Goal: Transaction & Acquisition: Purchase product/service

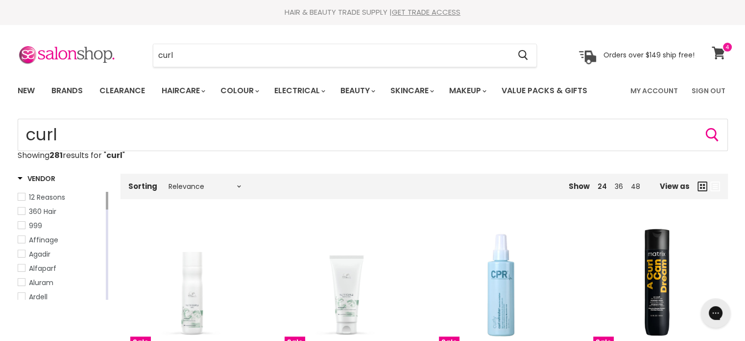
click at [717, 49] on icon at bounding box center [718, 53] width 13 height 13
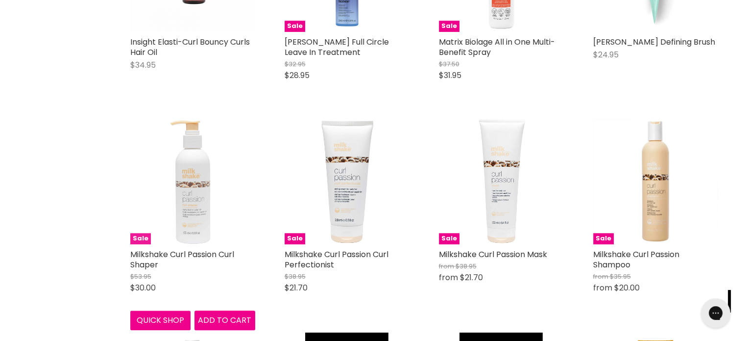
scroll to position [980, 0]
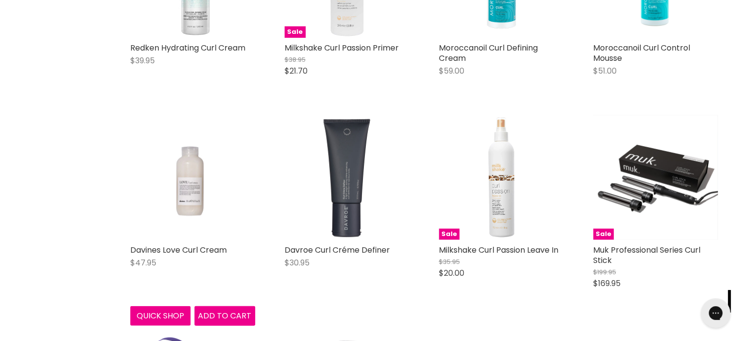
scroll to position [2303, 0]
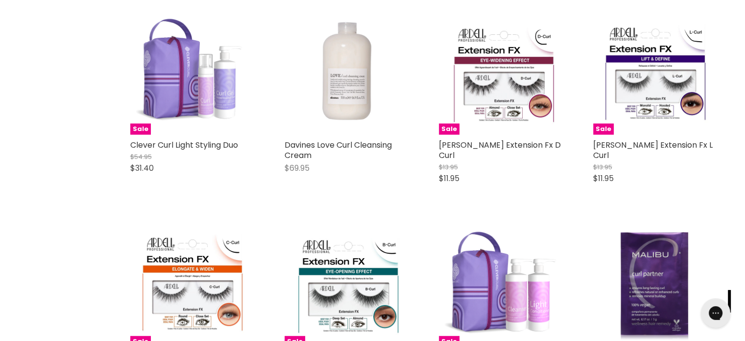
scroll to position [2352, 0]
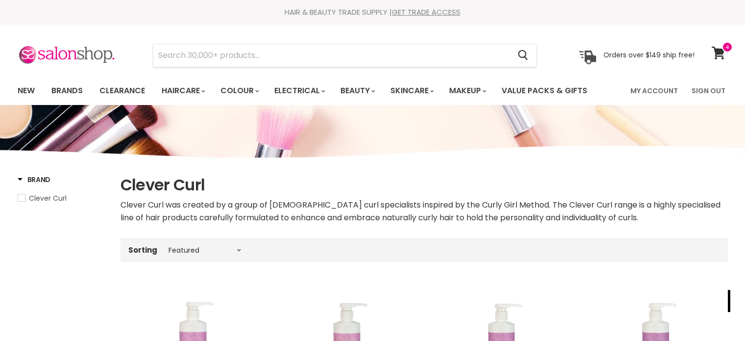
select select "manual"
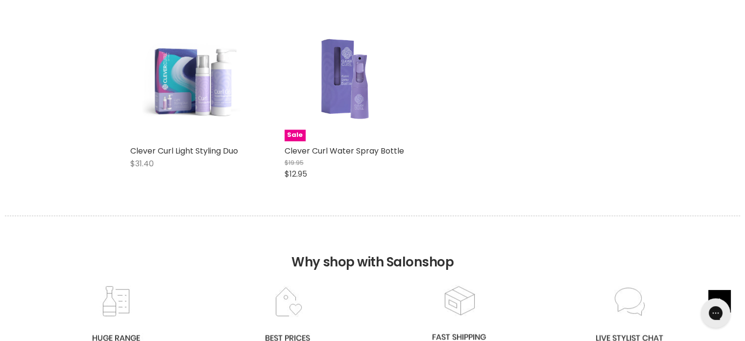
scroll to position [1372, 0]
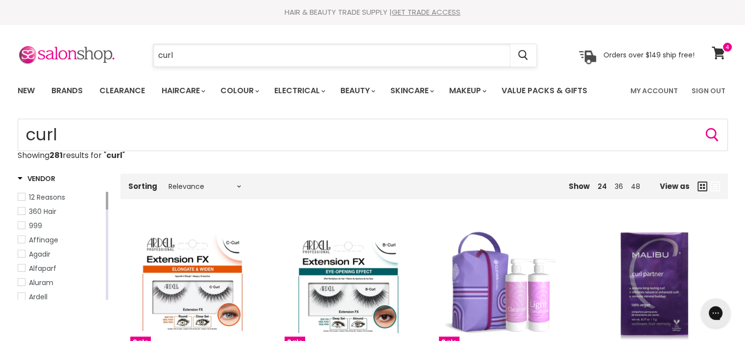
click at [215, 52] on input "curl" at bounding box center [331, 55] width 357 height 23
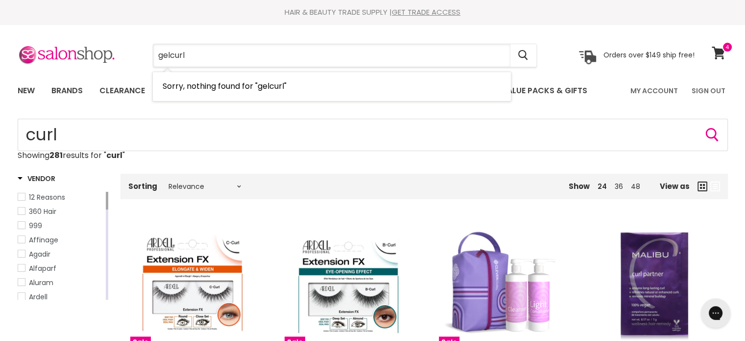
type input "gel curl"
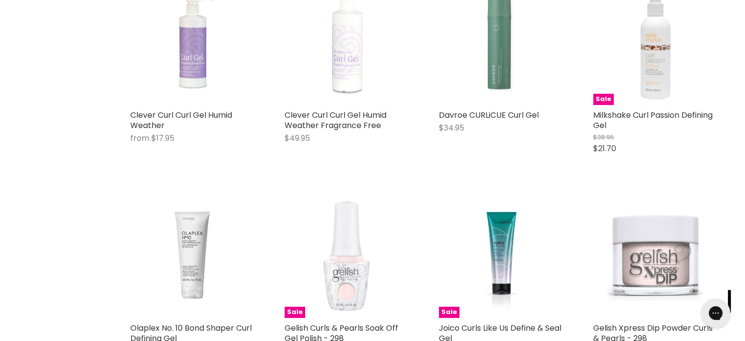
scroll to position [441, 0]
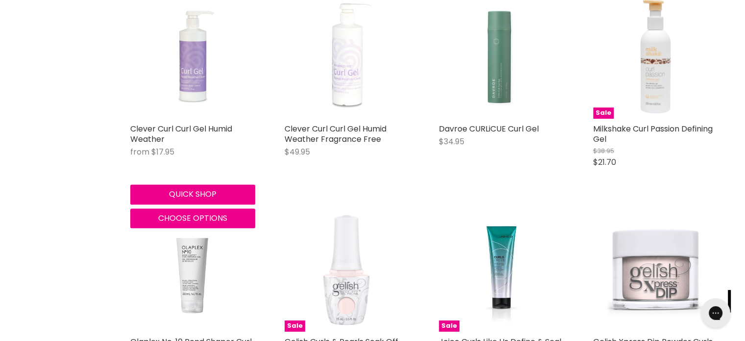
drag, startPoint x: 270, startPoint y: 145, endPoint x: 233, endPoint y: 164, distance: 41.2
click at [233, 164] on div "Main content" at bounding box center [192, 161] width 125 height 9
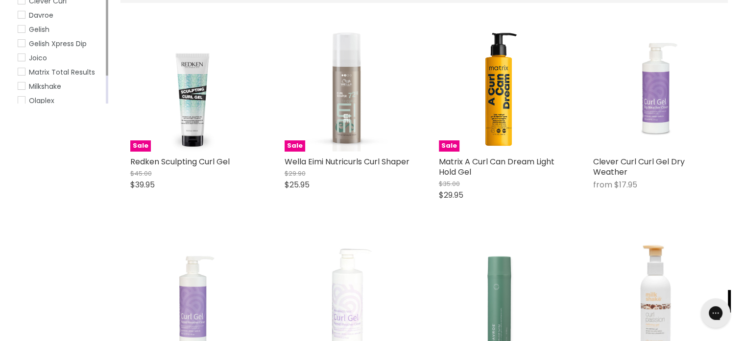
scroll to position [196, 0]
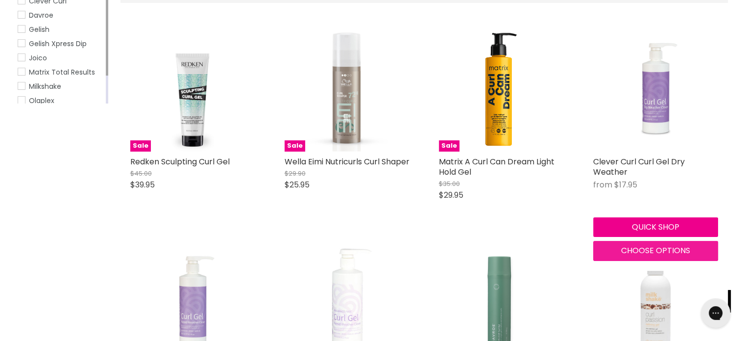
click at [663, 247] on span "Choose options" at bounding box center [655, 250] width 69 height 11
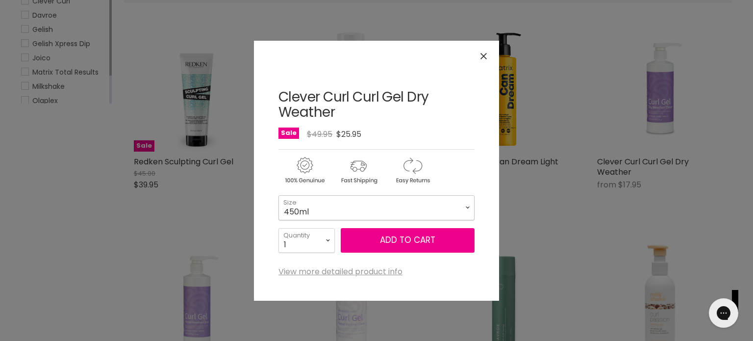
click at [441, 211] on select "450ml 130ml 1 Litre" at bounding box center [376, 207] width 196 height 25
click at [462, 164] on div "modal window" at bounding box center [376, 168] width 196 height 38
click at [440, 242] on button "Add to cart" at bounding box center [408, 240] width 134 height 25
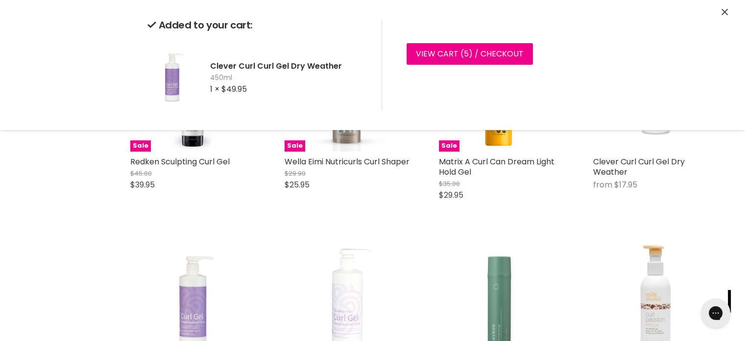
click at [276, 238] on div "Clever Curl Curl Gel Humid Weather Fragrance Free $49.95 Clever Curl Quick shop…" at bounding box center [347, 330] width 145 height 203
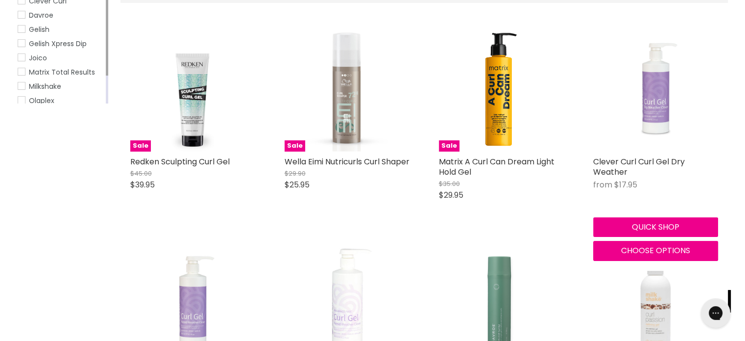
click at [663, 115] on img "Main content" at bounding box center [656, 88] width 94 height 125
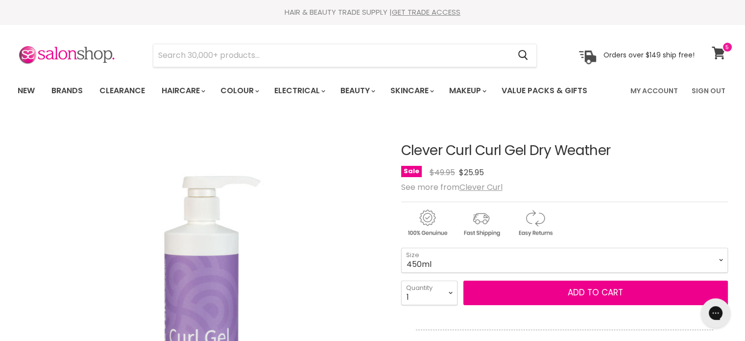
click at [724, 54] on icon at bounding box center [719, 53] width 14 height 13
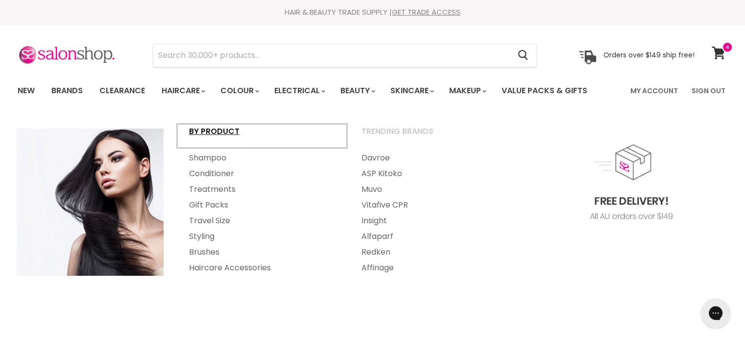
click at [198, 135] on link "By Product" at bounding box center [262, 135] width 171 height 25
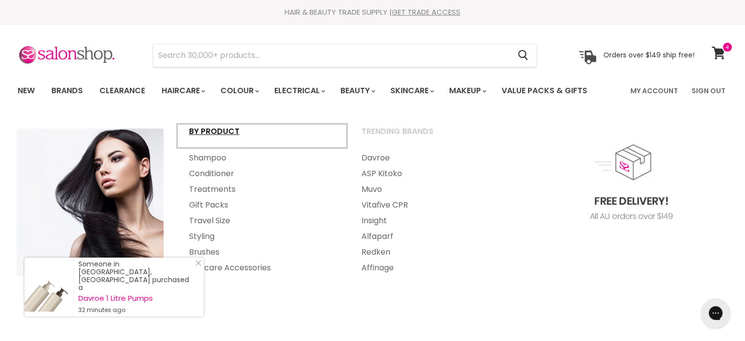
click at [204, 131] on link "By Product" at bounding box center [262, 135] width 171 height 25
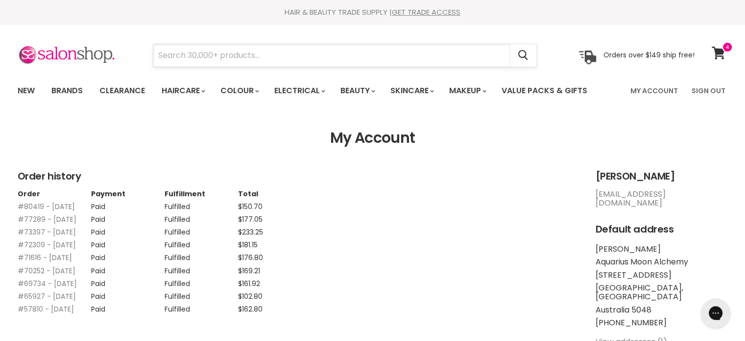
click at [204, 51] on input "Search" at bounding box center [331, 55] width 357 height 23
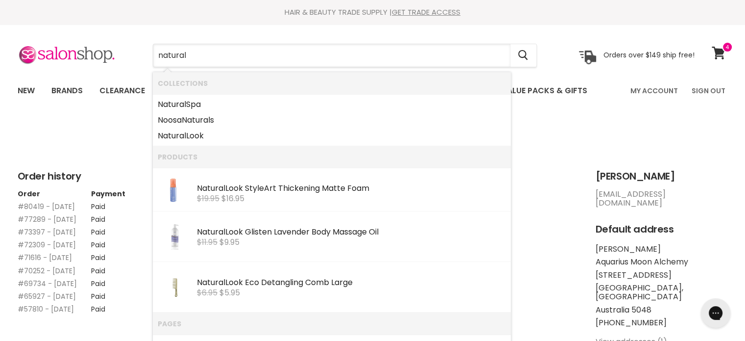
type input "natural"
click at [181, 135] on b "Natural" at bounding box center [172, 135] width 28 height 11
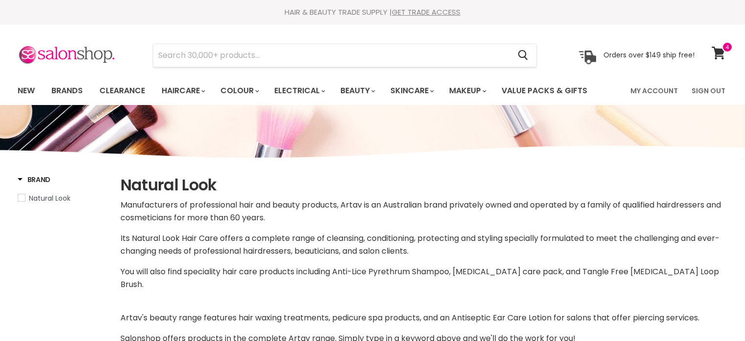
select select "manual"
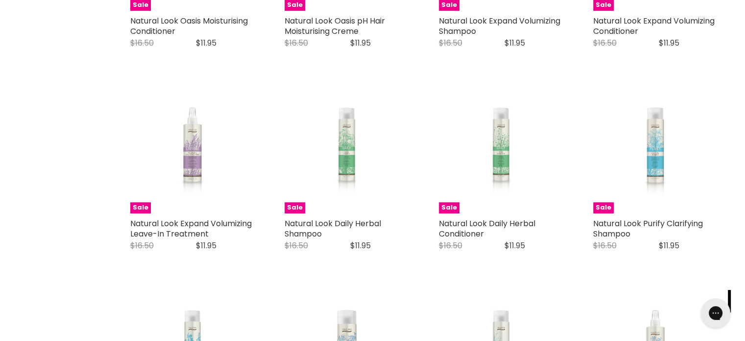
scroll to position [1176, 0]
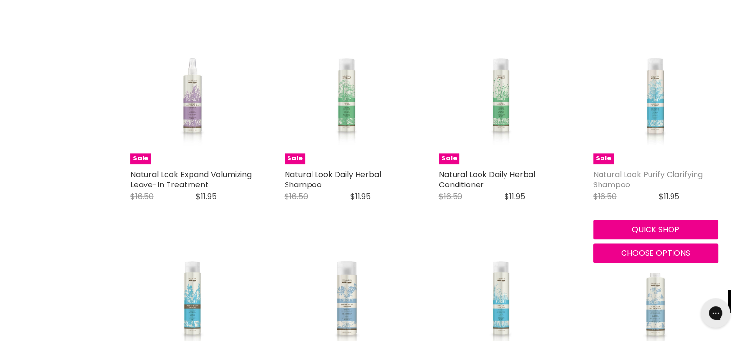
click at [612, 169] on link "Natural Look Purify Clarifying Shampoo" at bounding box center [648, 180] width 110 height 22
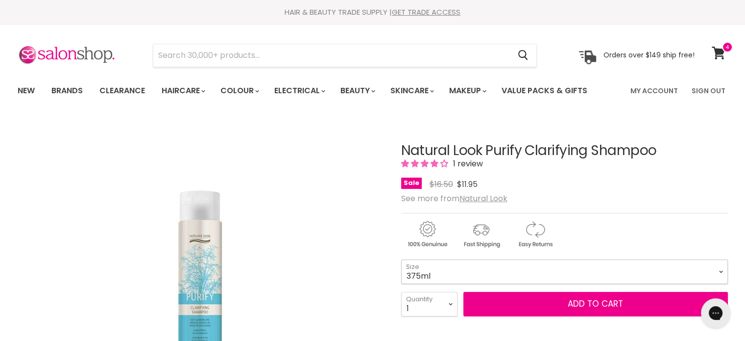
click at [500, 273] on select "375ml 1 Litre" at bounding box center [564, 271] width 327 height 25
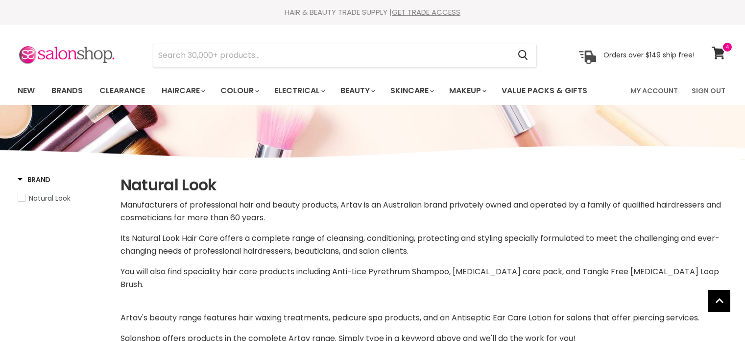
select select "manual"
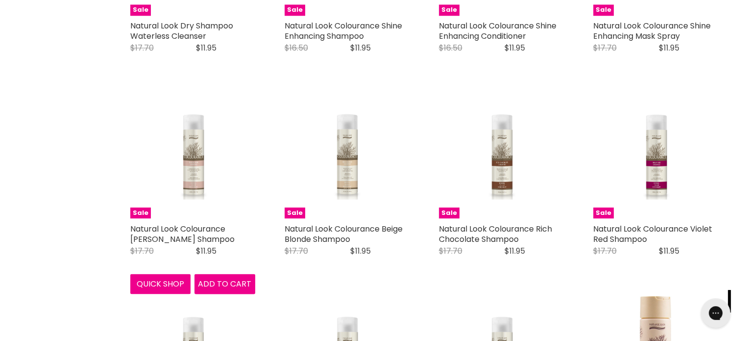
scroll to position [1731, 0]
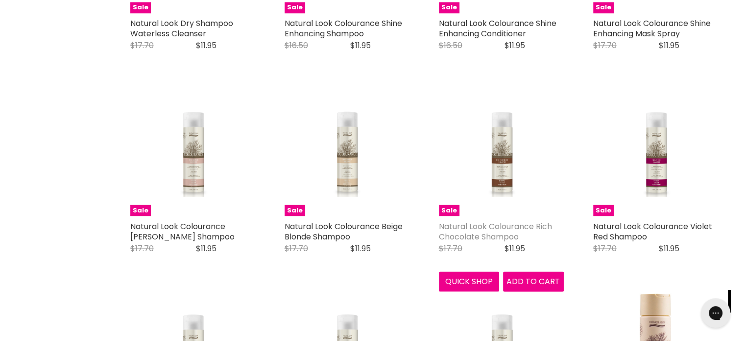
click at [483, 220] on link "Natural Look Colourance Rich Chocolate Shampoo" at bounding box center [495, 231] width 113 height 22
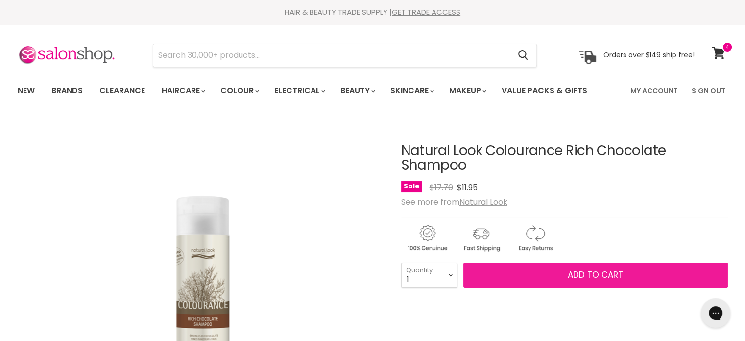
click at [515, 270] on button "Add to cart" at bounding box center [596, 275] width 265 height 25
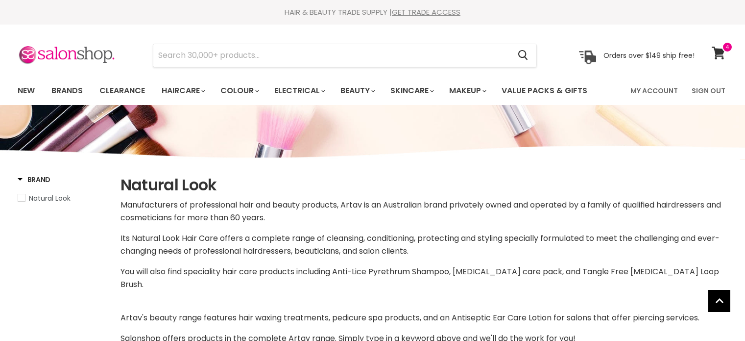
select select "manual"
